Goal: Task Accomplishment & Management: Complete application form

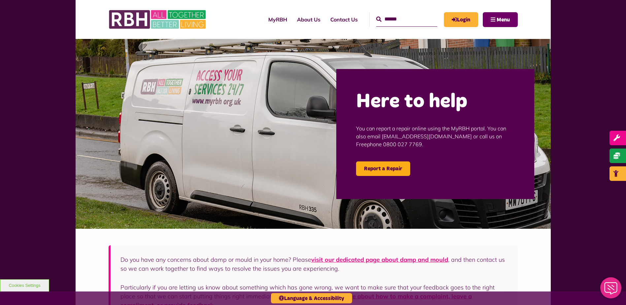
click at [496, 25] on button "Menu" at bounding box center [500, 19] width 35 height 15
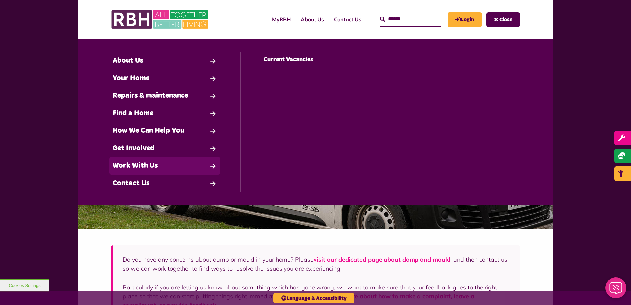
click at [211, 166] on link "Work With Us" at bounding box center [164, 165] width 111 height 17
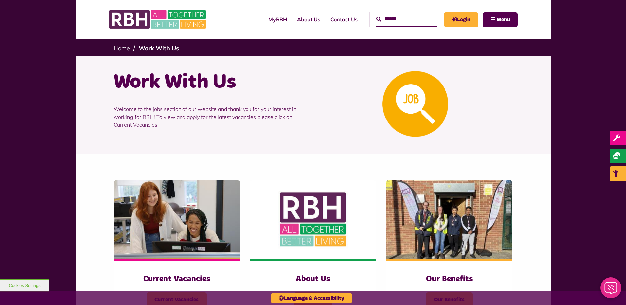
scroll to position [165, 0]
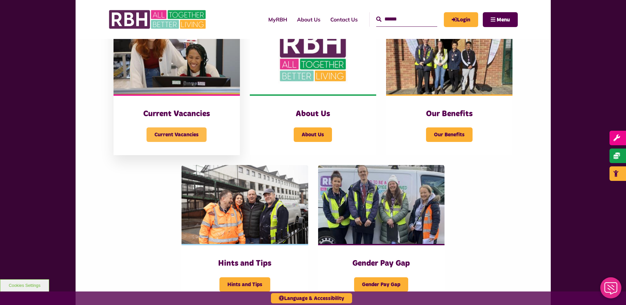
click at [181, 131] on span "Current Vacancies" at bounding box center [176, 134] width 60 height 15
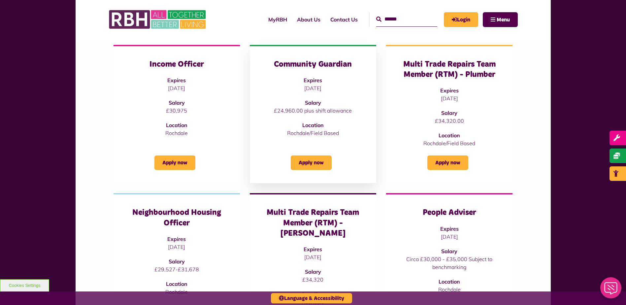
scroll to position [99, 0]
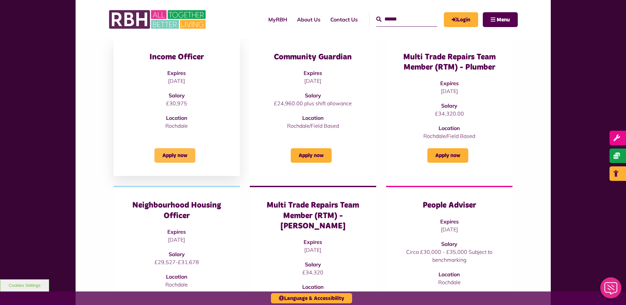
click at [187, 157] on link "Apply now" at bounding box center [174, 155] width 41 height 15
